Goal: Navigation & Orientation: Find specific page/section

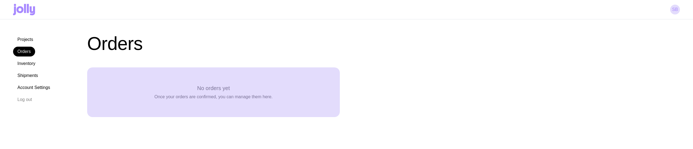
click at [28, 42] on link "Projects" at bounding box center [25, 40] width 25 height 10
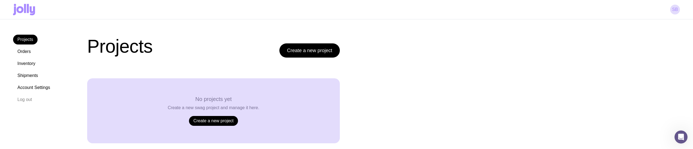
click at [30, 52] on link "Orders" at bounding box center [24, 52] width 22 height 10
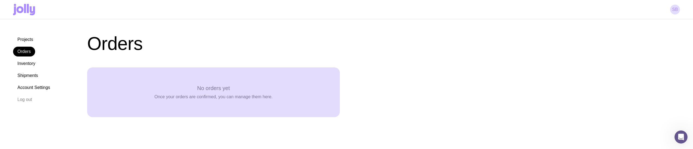
click at [33, 39] on link "Projects" at bounding box center [25, 40] width 25 height 10
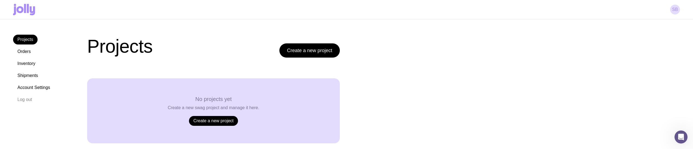
click at [30, 52] on link "Orders" at bounding box center [24, 52] width 22 height 10
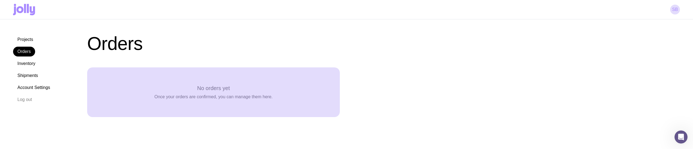
click at [31, 38] on link "Projects" at bounding box center [25, 40] width 25 height 10
